Goal: Task Accomplishment & Management: Complete application form

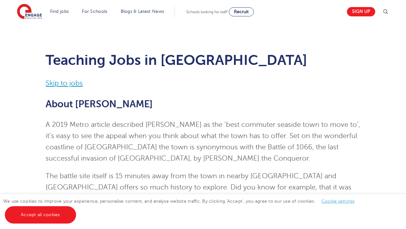
click at [69, 86] on link "Skip to jobs" at bounding box center [64, 83] width 37 height 8
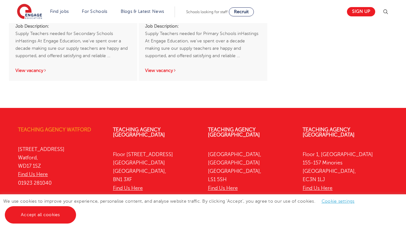
scroll to position [741, 0]
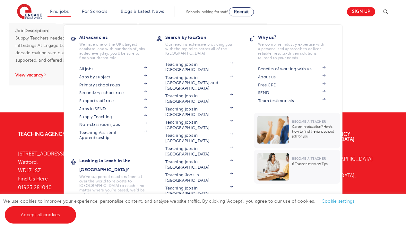
click at [110, 57] on p "We have one of the UK's largest database. and with hundreds of jobs added every…" at bounding box center [112, 51] width 67 height 18
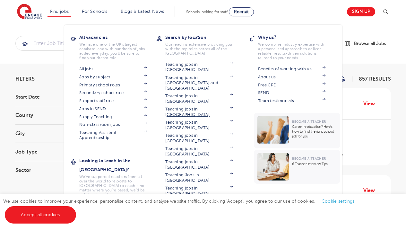
click at [188, 107] on link "Teaching jobs in [GEOGRAPHIC_DATA]" at bounding box center [198, 112] width 67 height 11
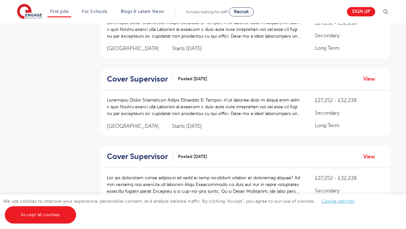
scroll to position [373, 0]
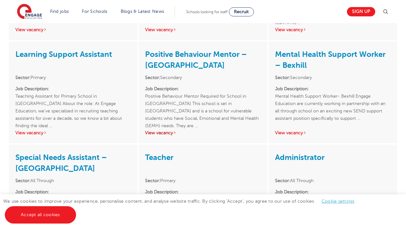
scroll to position [921, 0]
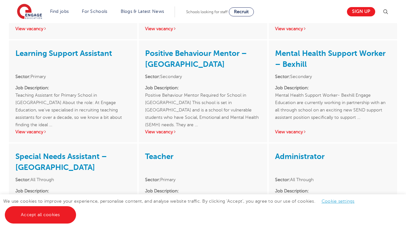
click at [43, 152] on link "Special Needs Assistant – [GEOGRAPHIC_DATA]" at bounding box center [60, 162] width 91 height 20
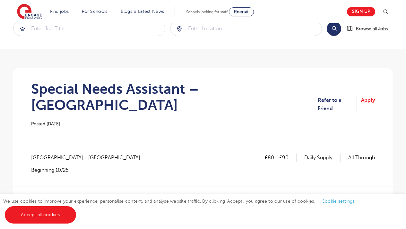
scroll to position [42, 0]
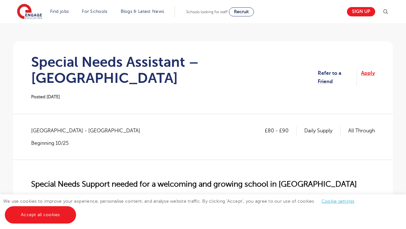
click at [370, 69] on link "Apply" at bounding box center [368, 77] width 14 height 17
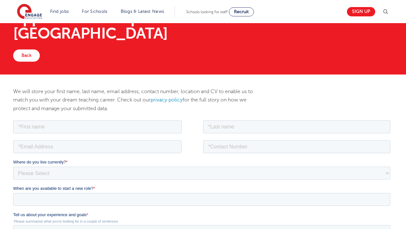
scroll to position [34, 0]
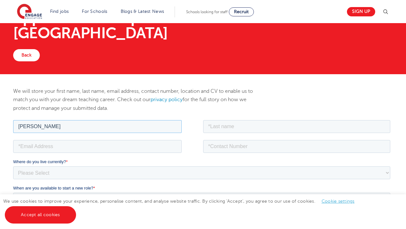
type input "[PERSON_NAME]"
type input "Champion"
type input "07496101561"
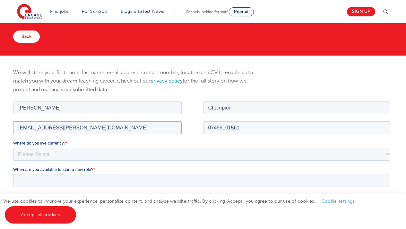
scroll to position [52, 0]
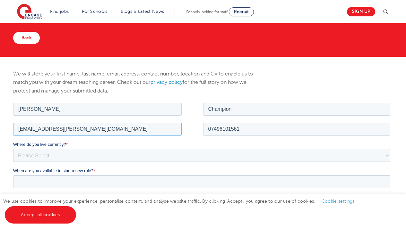
type input "champion.ella@gmail.com"
select select "UK"
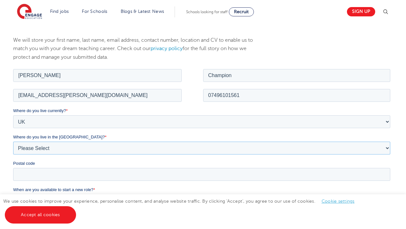
select select "East Sussex"
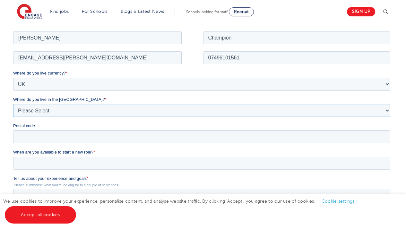
scroll to position [123, 0]
type input "TN376JS"
click at [25, 159] on input "When are you available to start a new role? *" at bounding box center [201, 162] width 377 height 13
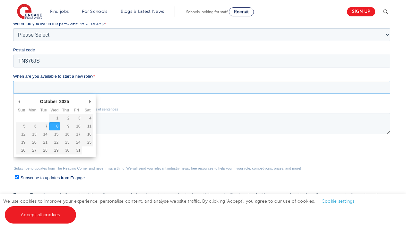
scroll to position [202, 0]
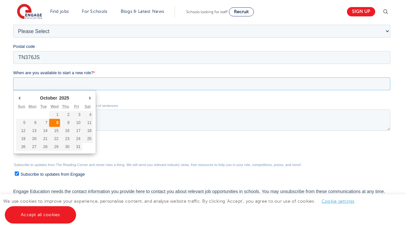
type div "2025-10-08"
type input "2025/10/08"
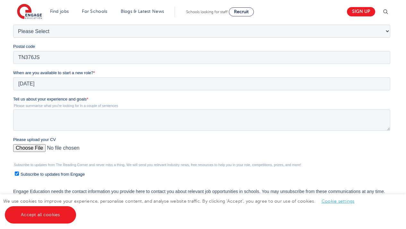
scroll to position [210, 0]
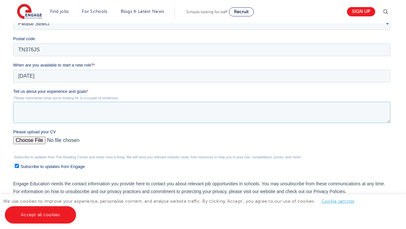
click at [52, 109] on textarea "Tell us about your experience and goals *" at bounding box center [201, 112] width 377 height 21
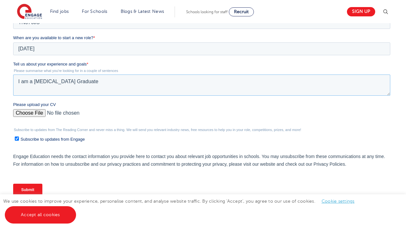
scroll to position [239, 0]
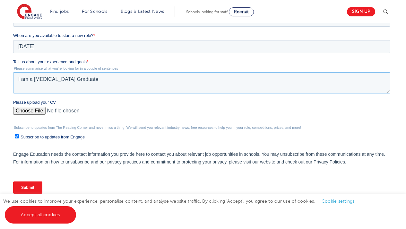
type textarea "I am a Speech and Language Therapy Graduate"
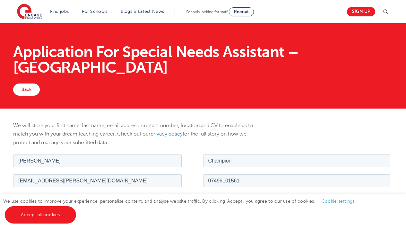
scroll to position [0, 0]
